Goal: Obtain resource: Download file/media

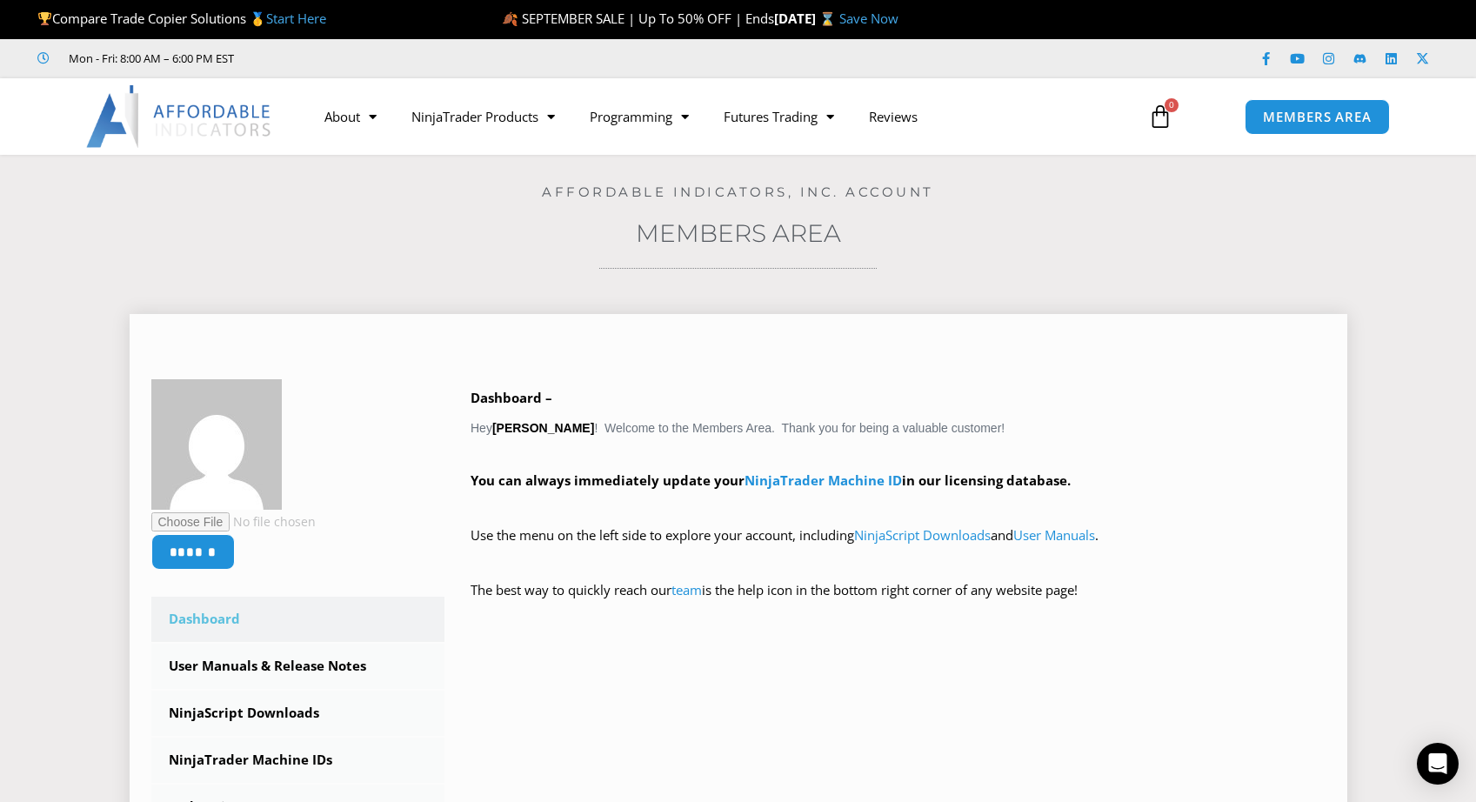
scroll to position [145, 0]
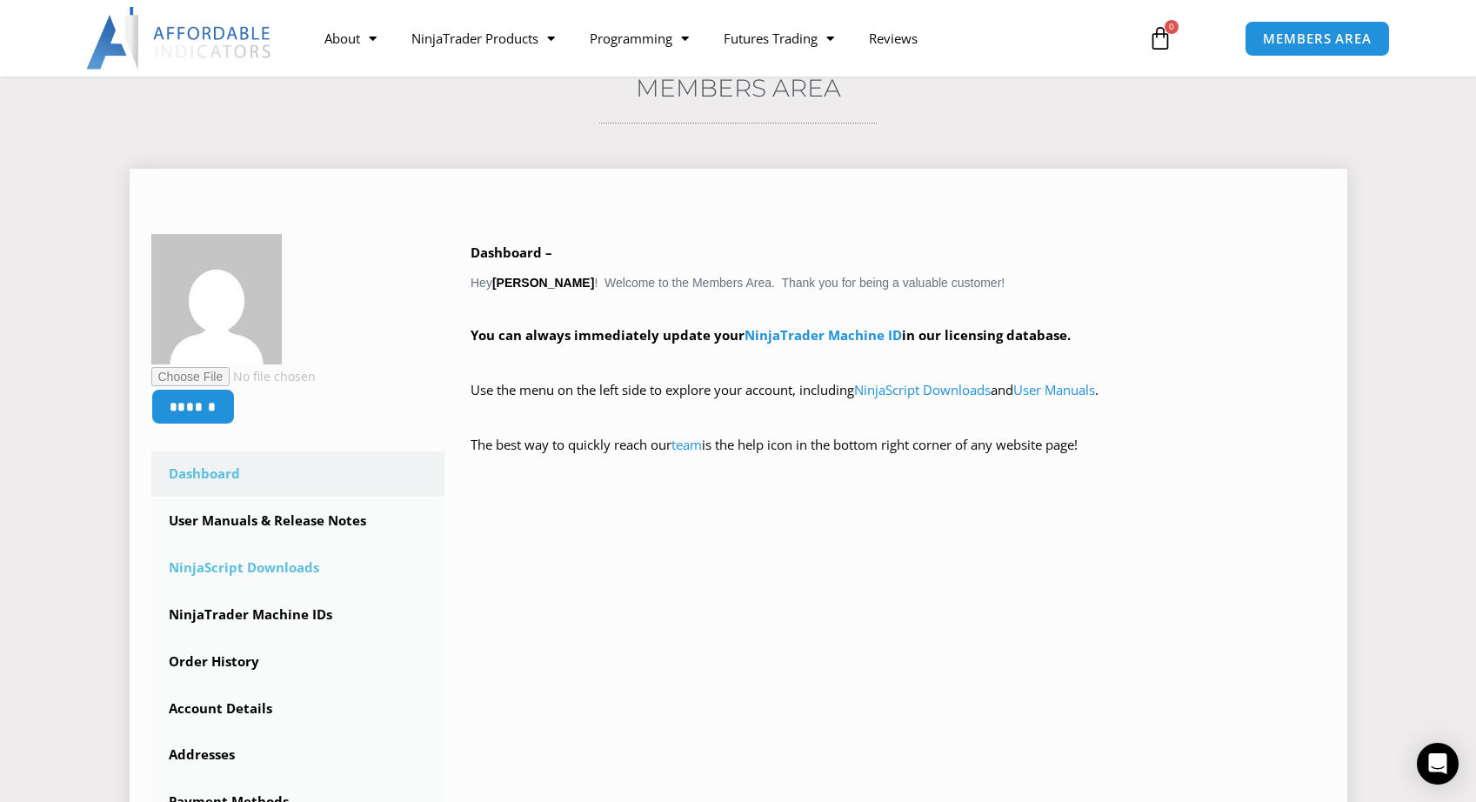
click at [264, 568] on link "NinjaScript Downloads" at bounding box center [298, 567] width 294 height 45
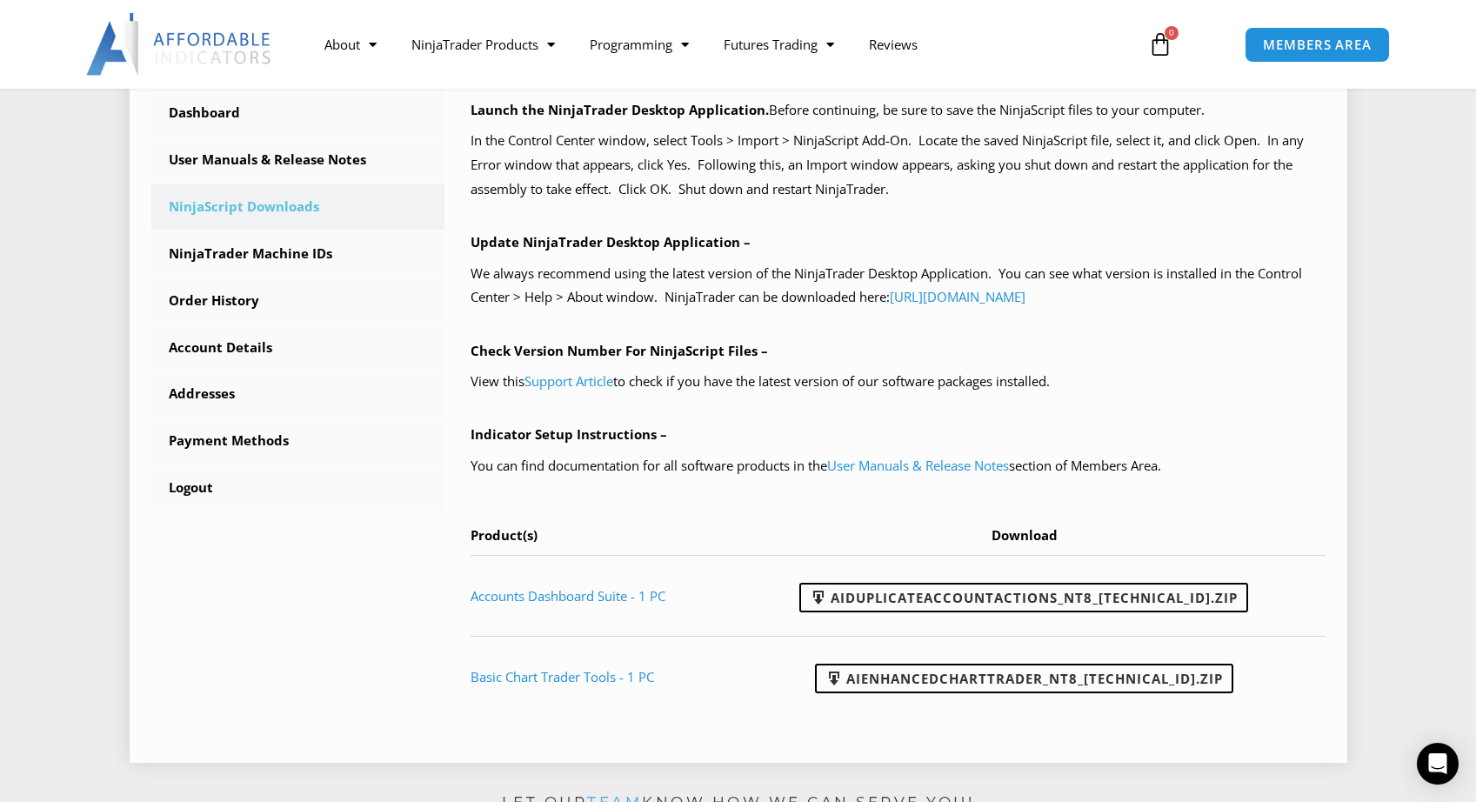
scroll to position [616, 0]
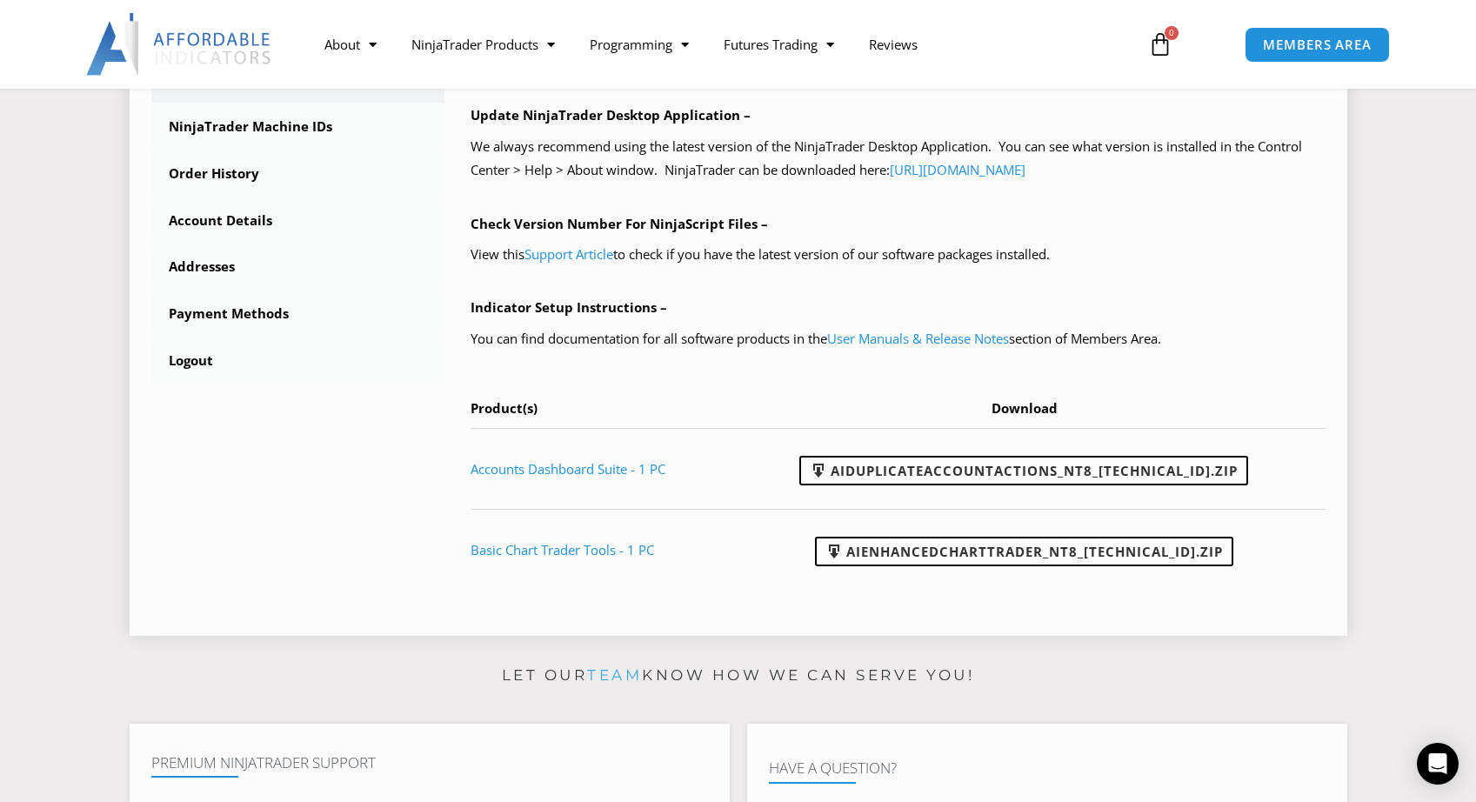
drag, startPoint x: 862, startPoint y: 493, endPoint x: 922, endPoint y: 479, distance: 61.6
click at [864, 493] on td "AIDuplicateAccountActions_NT8_25.9.24.1.zip" at bounding box center [1031, 468] width 590 height 81
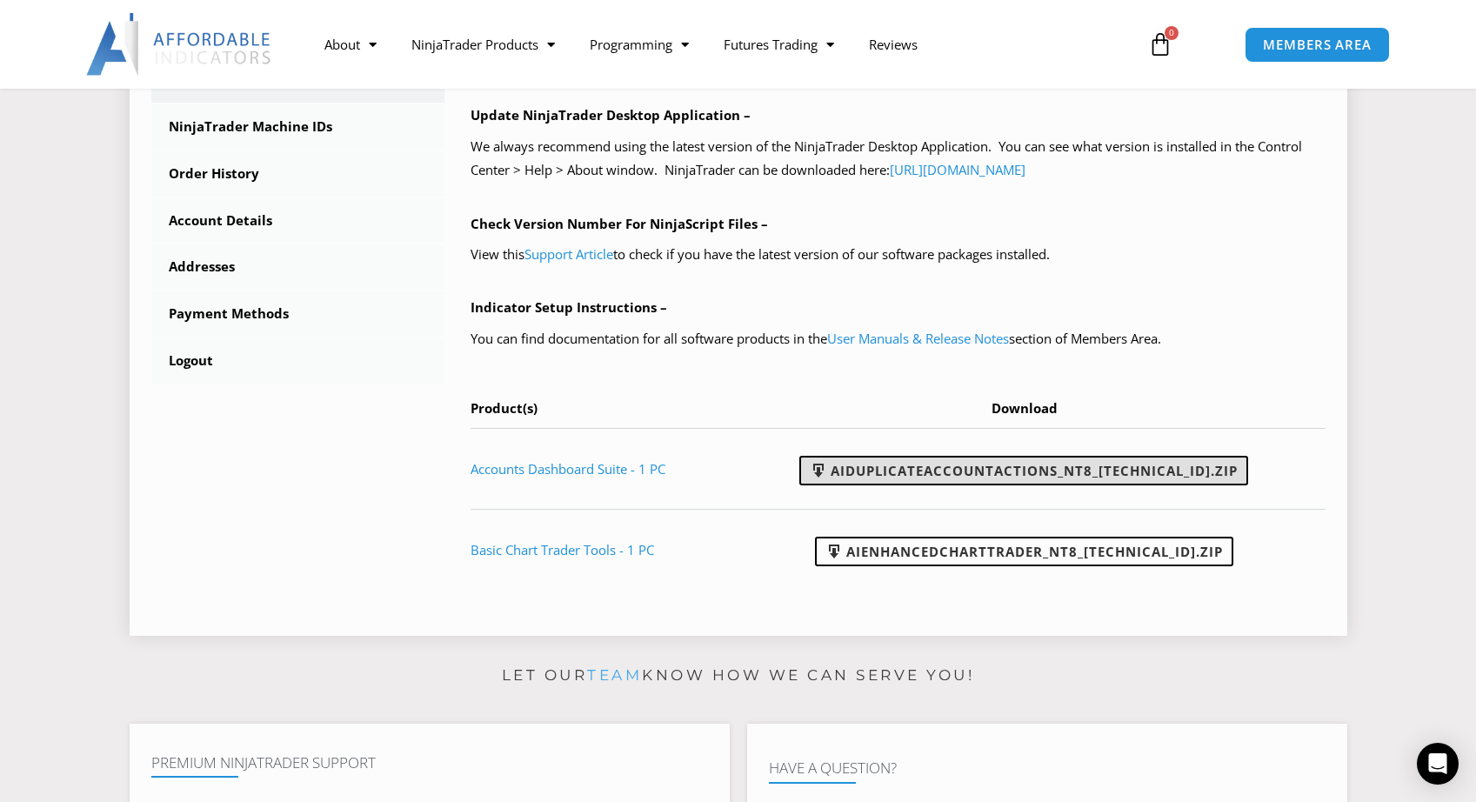
click at [954, 458] on link "AIDuplicateAccountActions_NT8_25.9.24.1.zip" at bounding box center [1023, 471] width 449 height 30
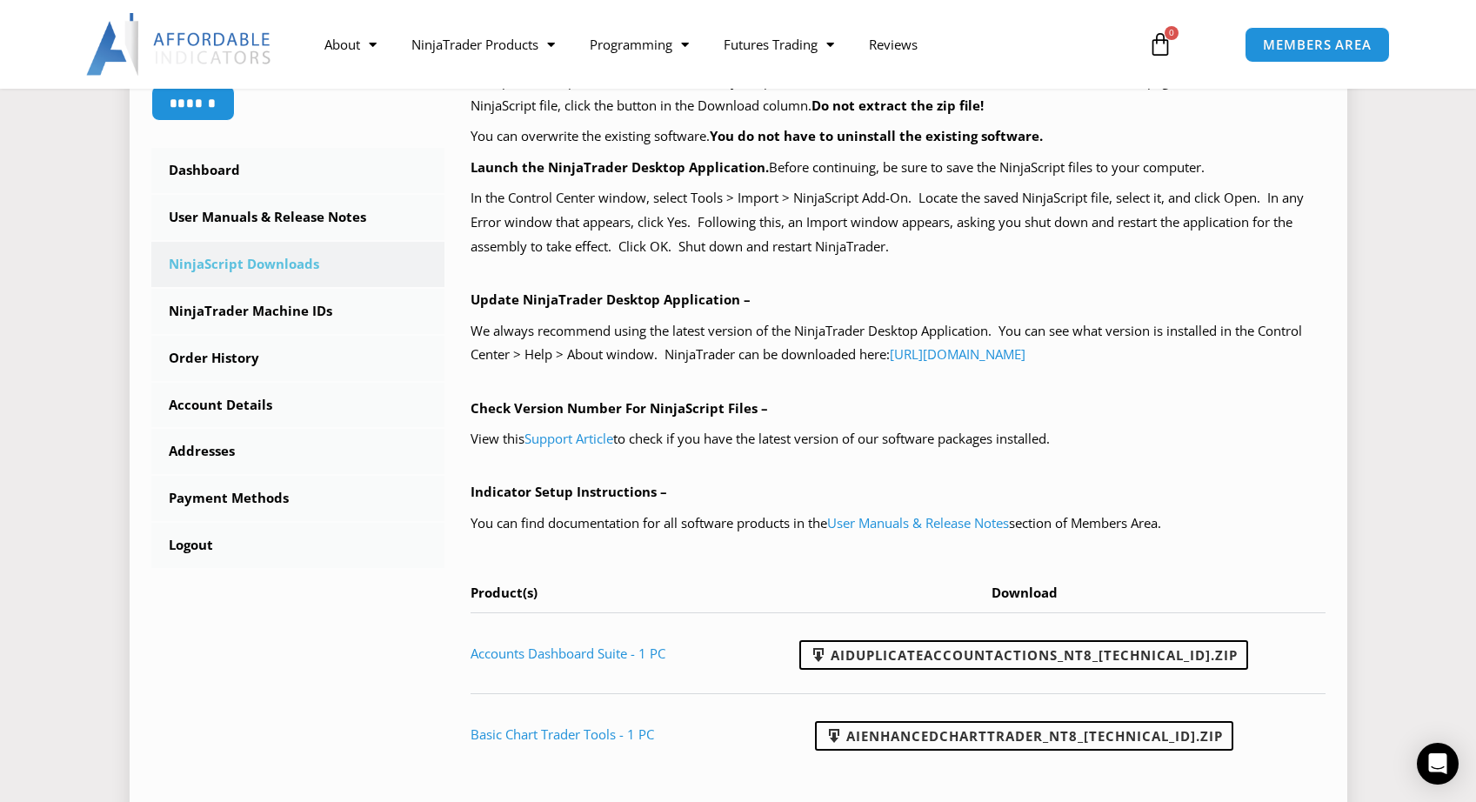
scroll to position [428, 0]
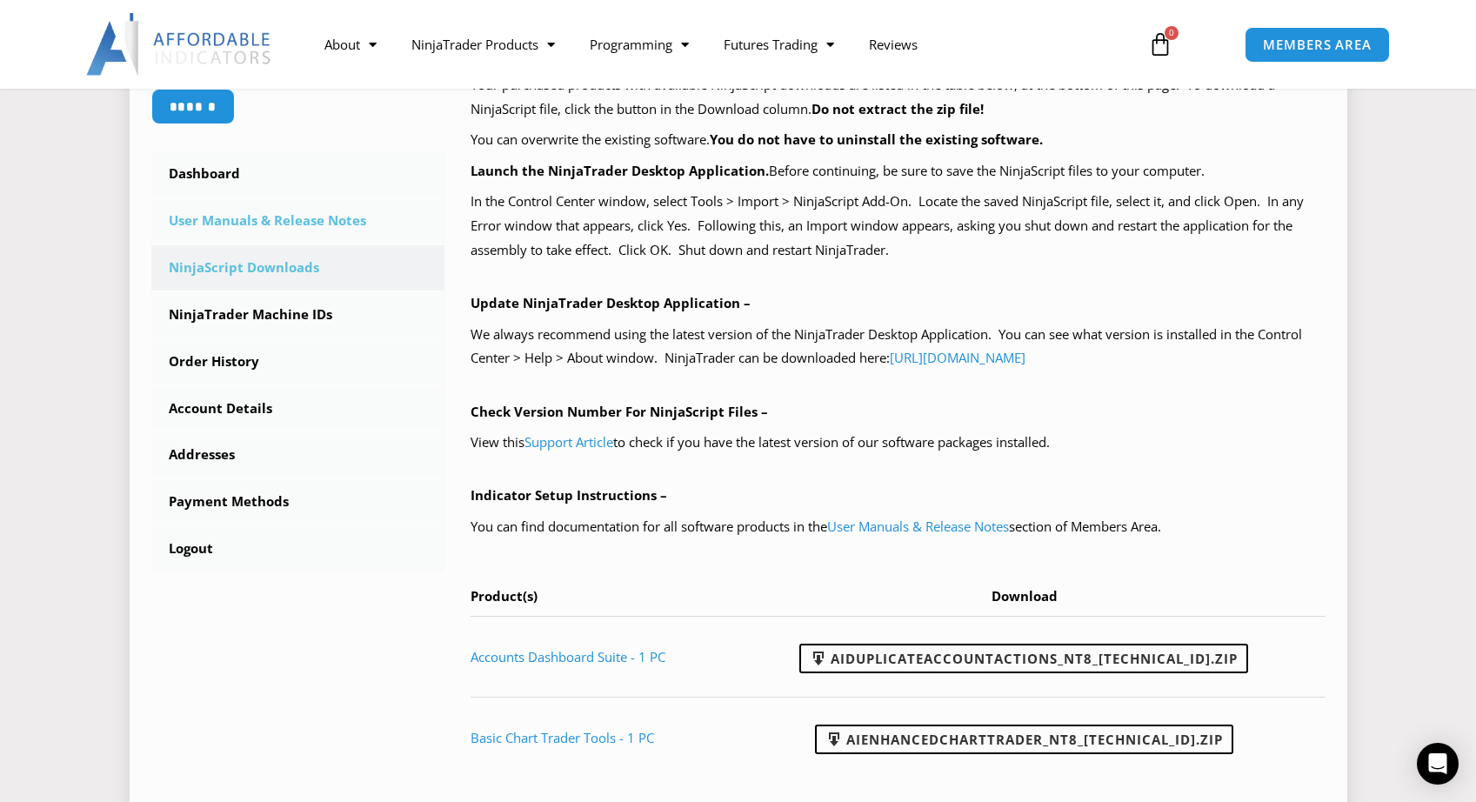
click at [258, 217] on link "User Manuals & Release Notes" at bounding box center [298, 220] width 294 height 45
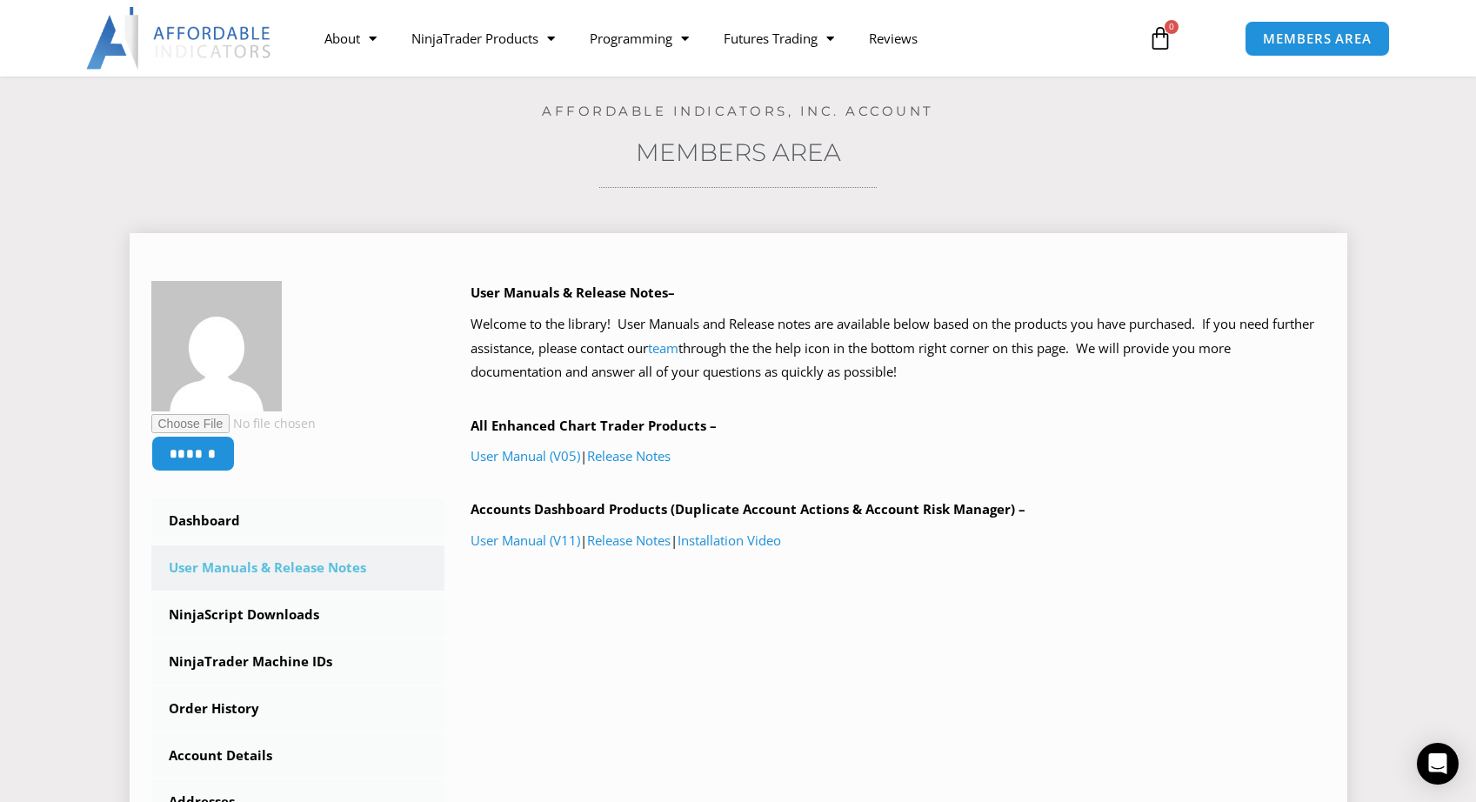
scroll to position [84, 0]
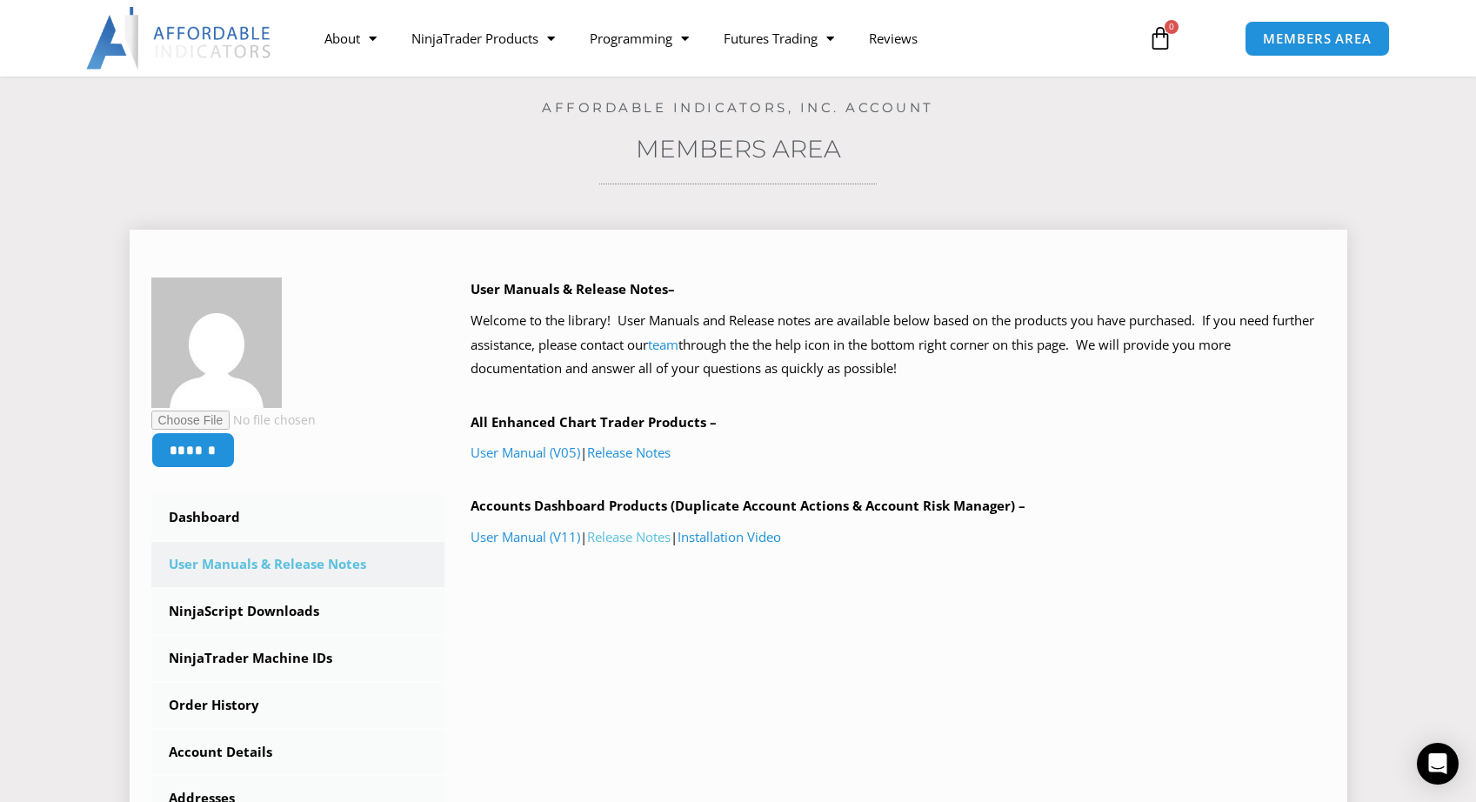
click at [644, 533] on link "Release Notes" at bounding box center [629, 536] width 84 height 17
click at [640, 449] on link "Release Notes" at bounding box center [629, 452] width 84 height 17
click at [282, 655] on link "NinjaTrader Machine IDs" at bounding box center [298, 658] width 294 height 45
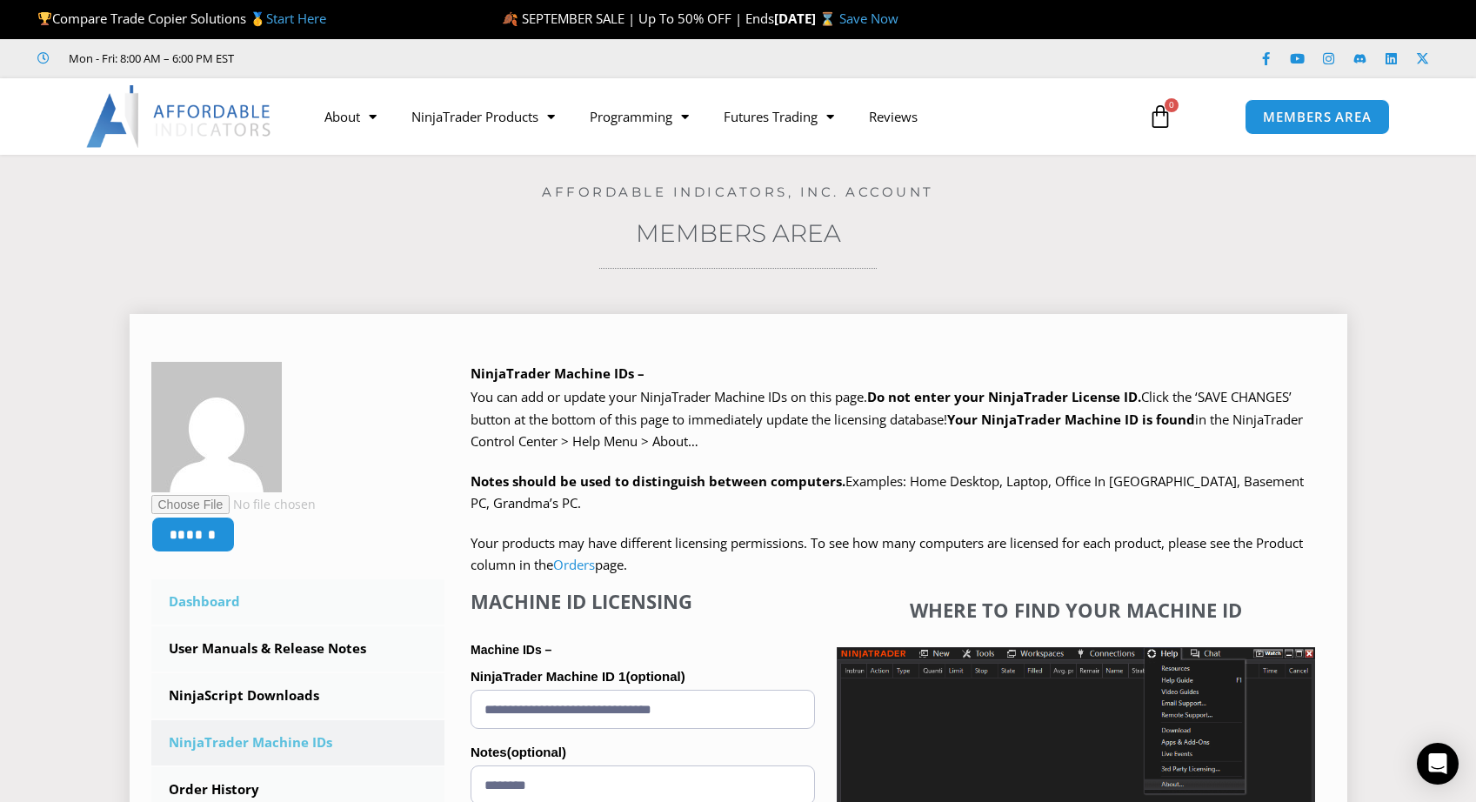
click at [209, 607] on link "Dashboard" at bounding box center [298, 601] width 294 height 45
